Goal: Task Accomplishment & Management: Complete application form

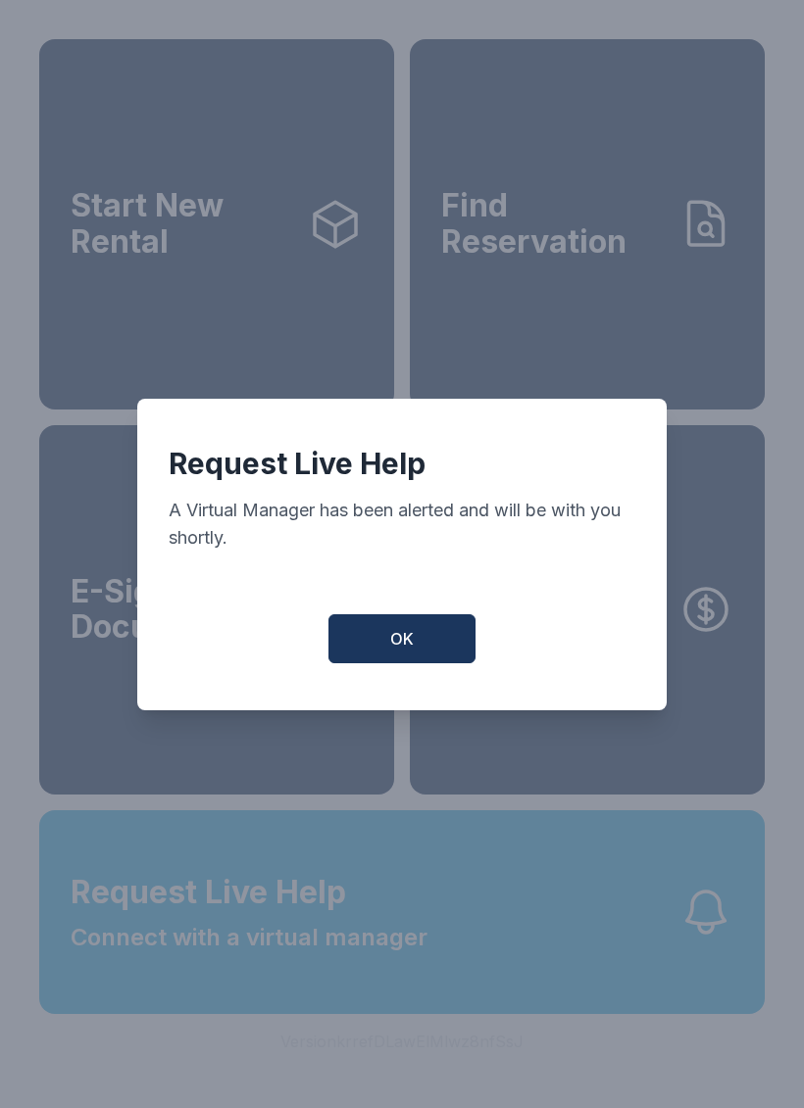
click at [436, 663] on button "OK" at bounding box center [401, 638] width 147 height 49
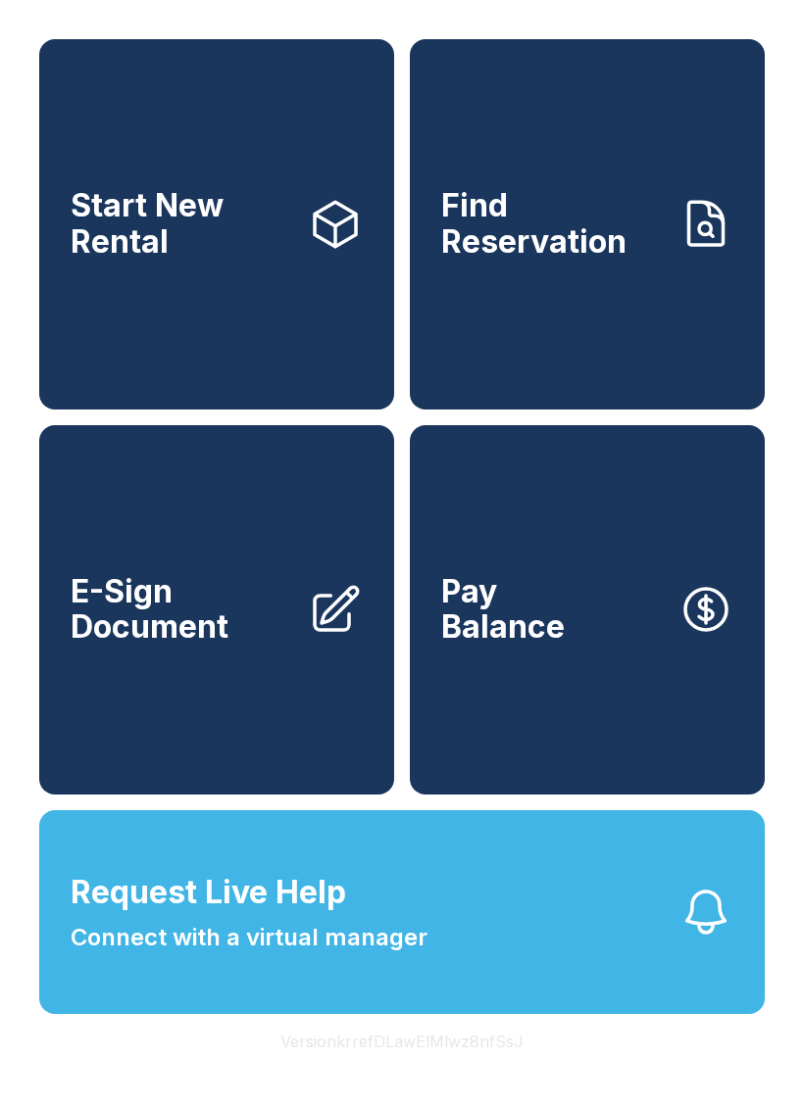
click at [253, 709] on link "E-Sign Document" at bounding box center [216, 610] width 355 height 370
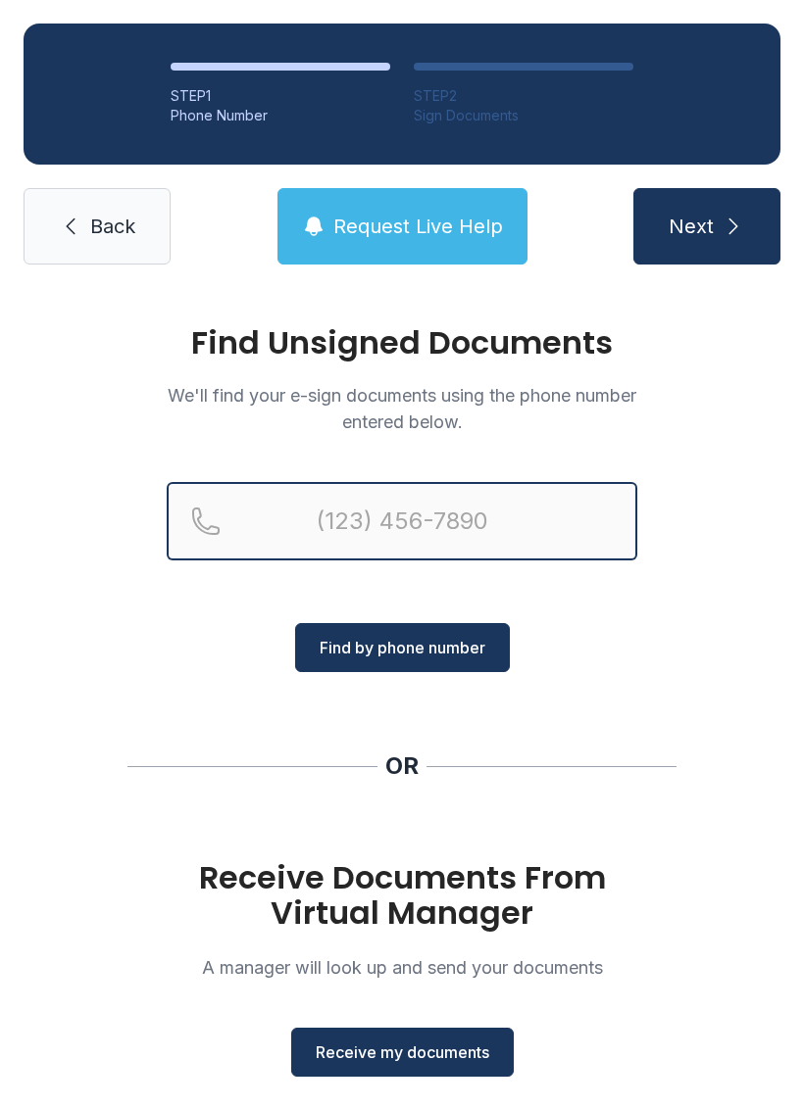
click at [561, 511] on input "Reservation phone number" at bounding box center [402, 521] width 470 height 78
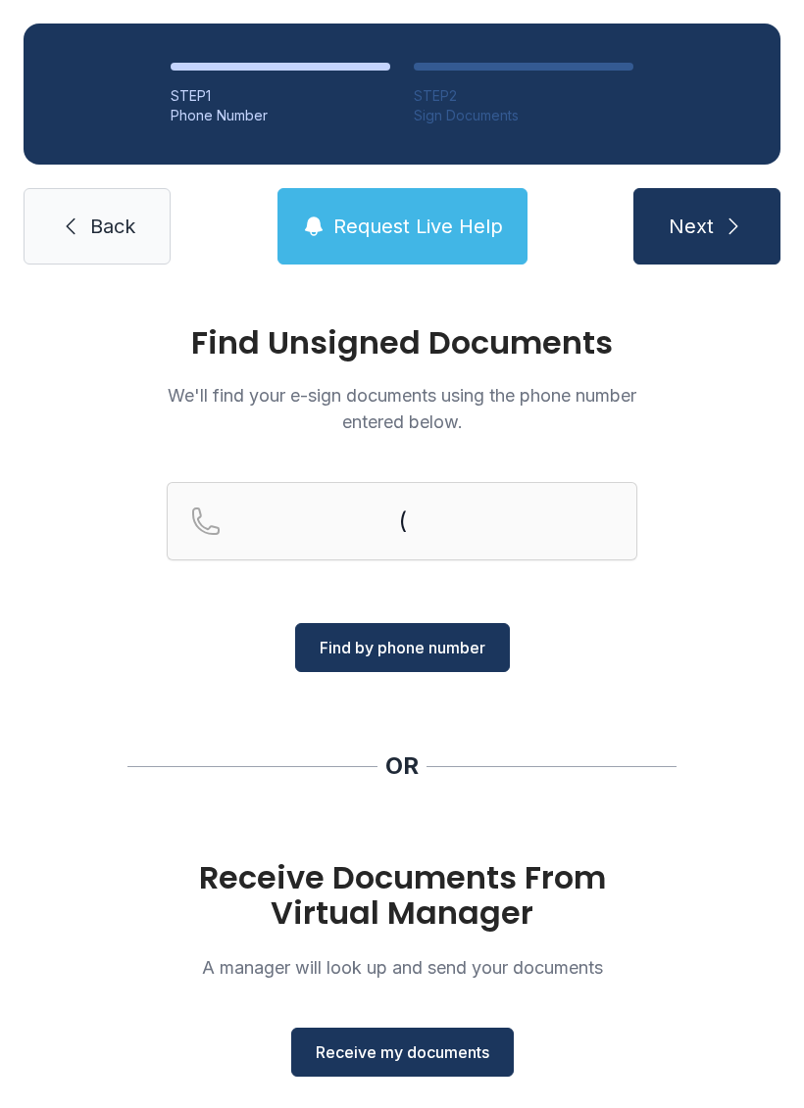
click at [483, 638] on span "Find by phone number" at bounding box center [402, 648] width 166 height 24
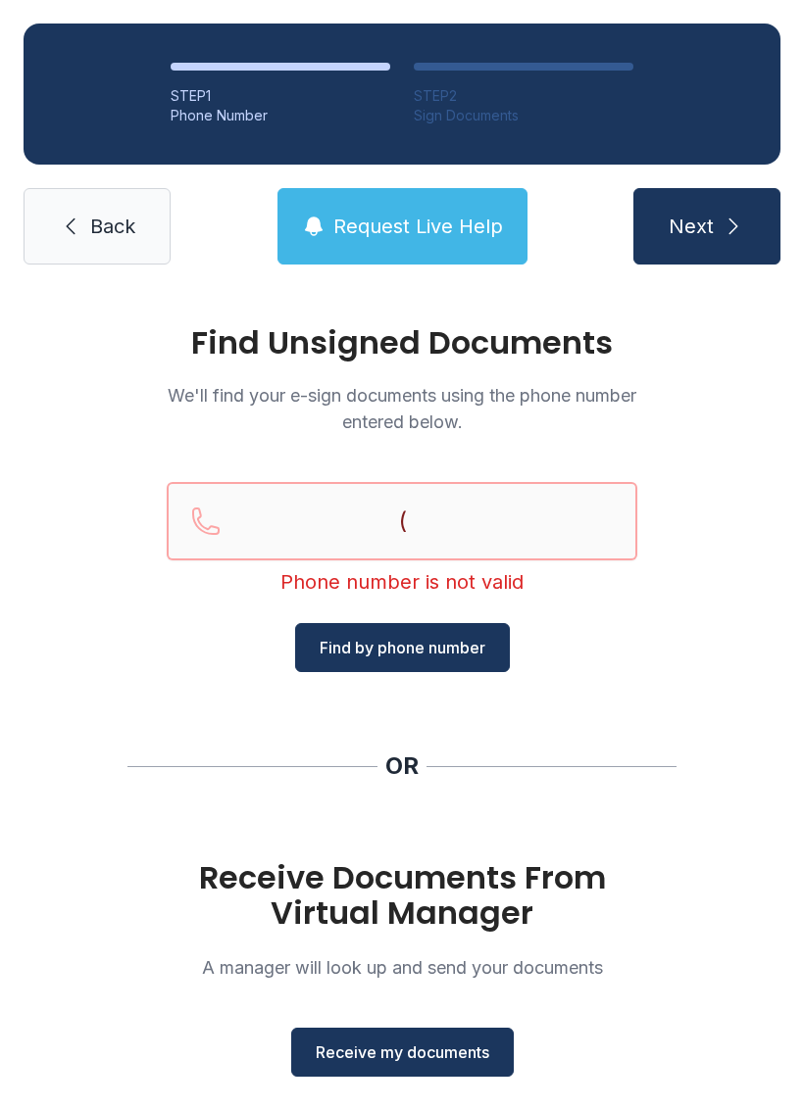
click at [520, 504] on input "(" at bounding box center [402, 521] width 470 height 78
click at [474, 518] on input "(" at bounding box center [402, 521] width 470 height 78
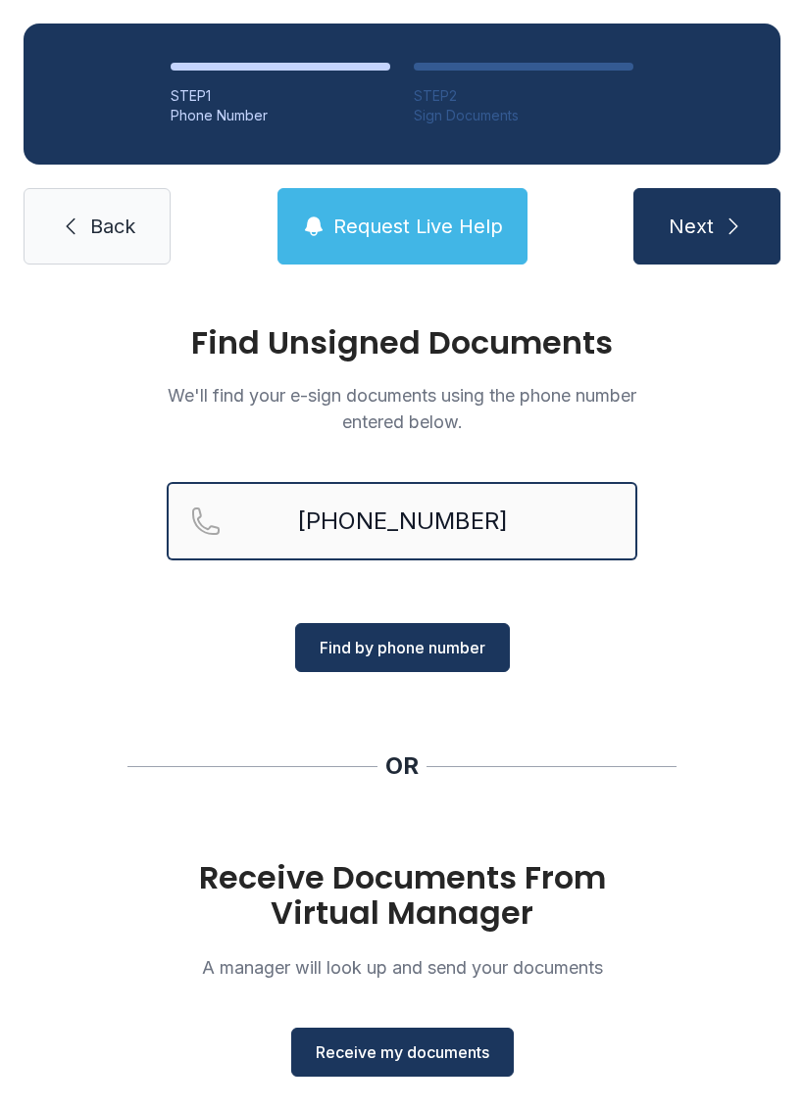
type input "[PHONE_NUMBER]"
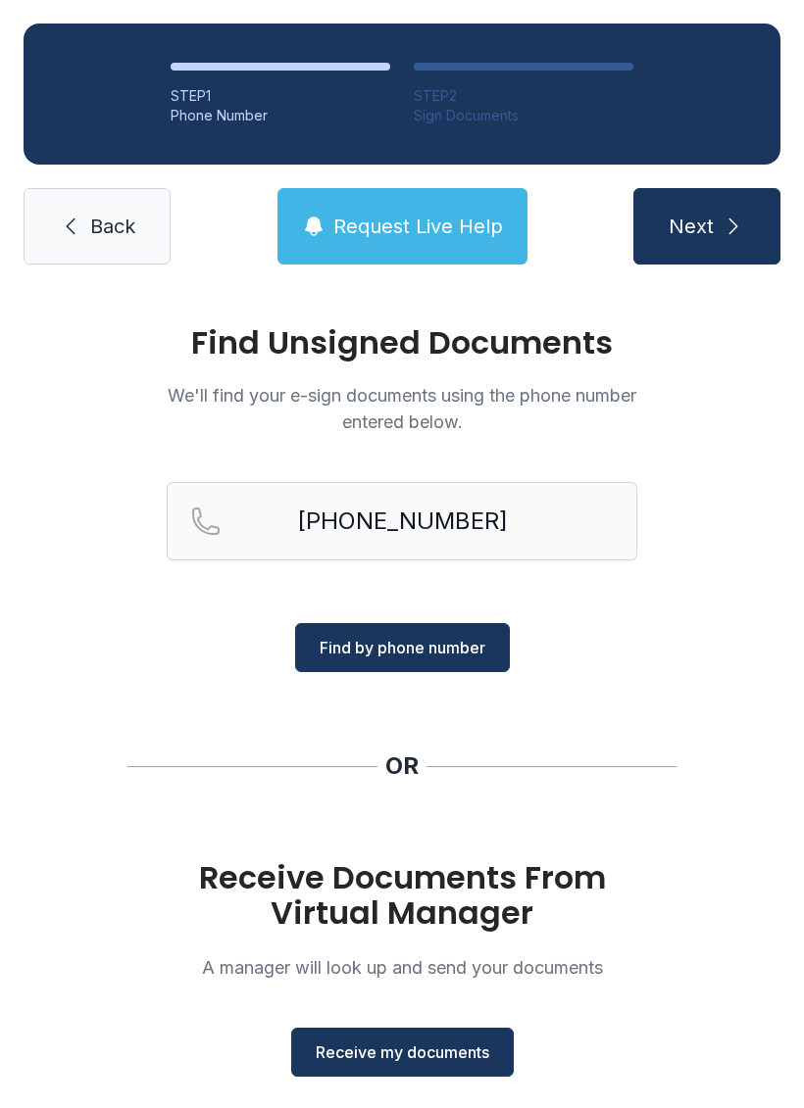
click at [470, 639] on span "Find by phone number" at bounding box center [402, 648] width 166 height 24
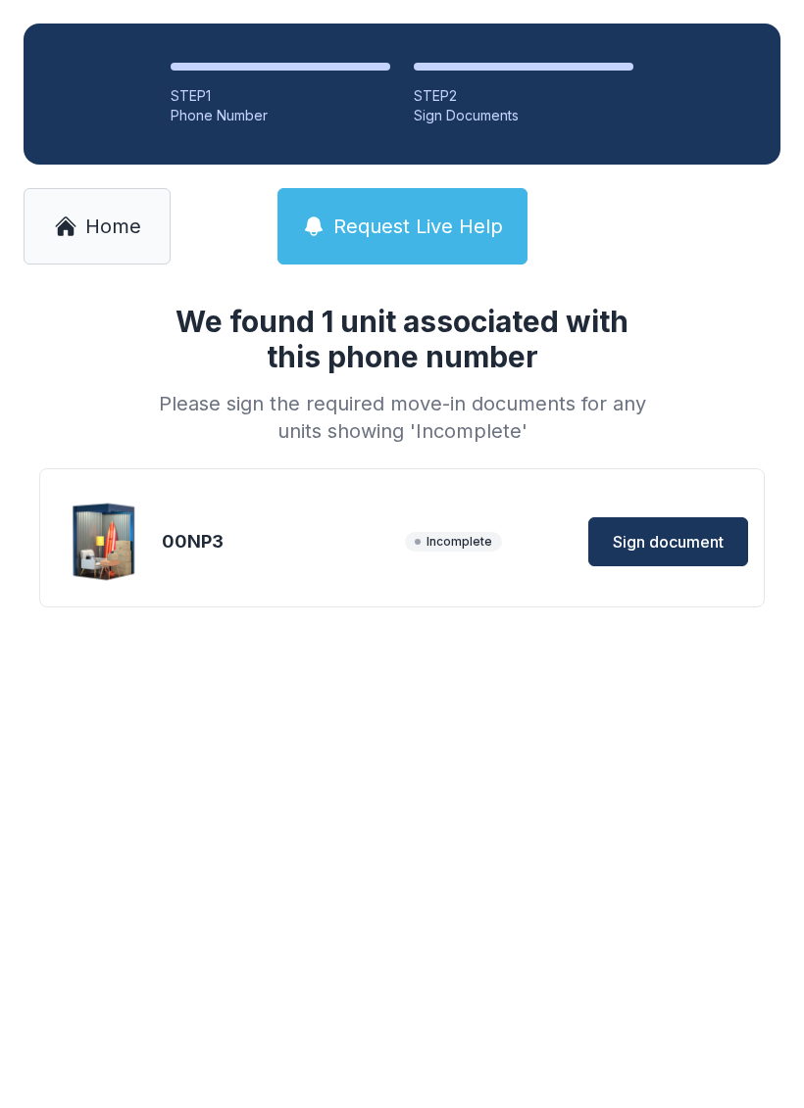
click at [413, 542] on span "Incomplete" at bounding box center [453, 542] width 97 height 20
click at [553, 556] on div "Incomplete Sign document" at bounding box center [576, 541] width 343 height 49
click at [631, 542] on span "Sign document" at bounding box center [667, 542] width 111 height 24
click at [103, 229] on span "Home" at bounding box center [113, 226] width 56 height 27
